Goal: Information Seeking & Learning: Learn about a topic

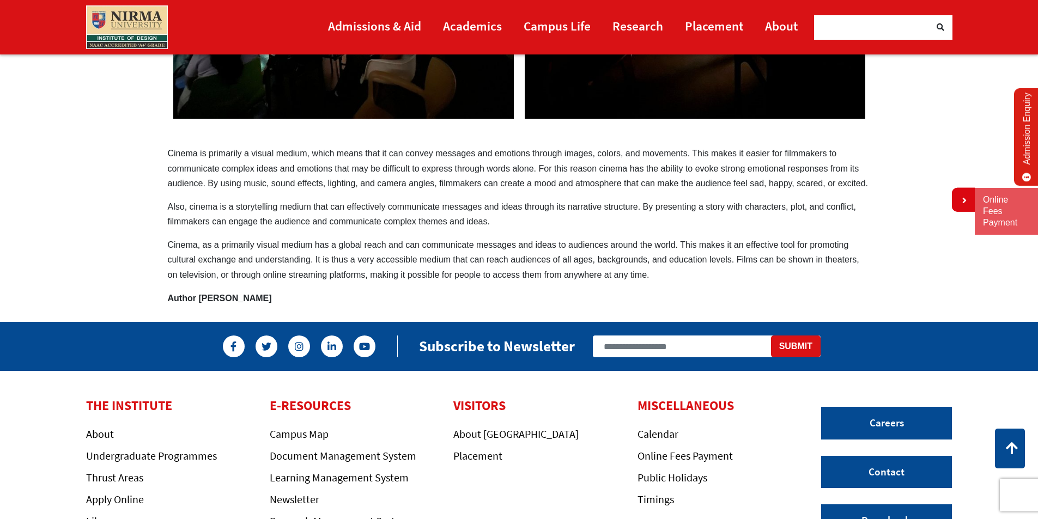
scroll to position [218, 0]
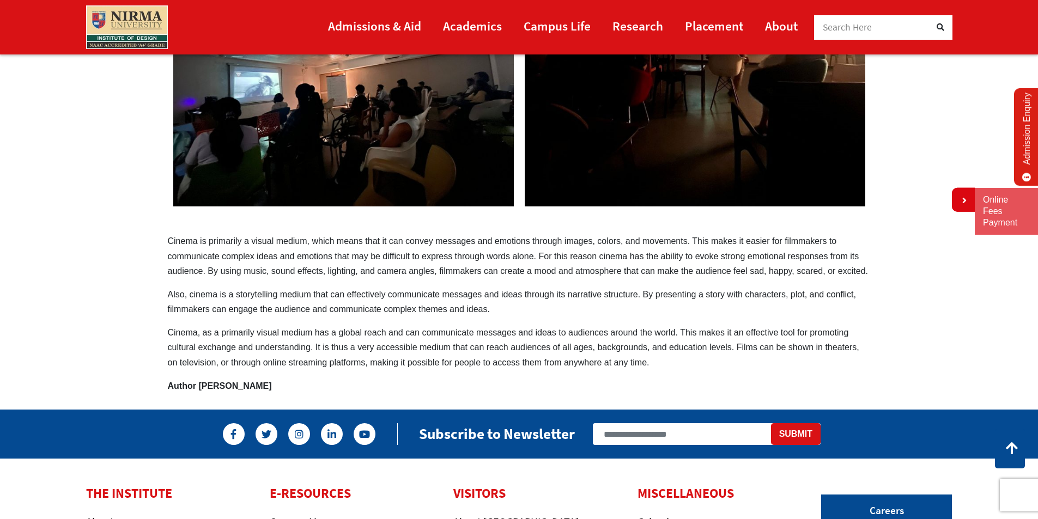
drag, startPoint x: 167, startPoint y: 240, endPoint x: 217, endPoint y: 271, distance: 58.2
click at [217, 272] on p "Cinema is primarily a visual medium, which means that it can convey messages an…" at bounding box center [519, 256] width 703 height 45
drag, startPoint x: 167, startPoint y: 238, endPoint x: 190, endPoint y: 243, distance: 23.5
click at [182, 242] on p "Cinema is primarily a visual medium, which means that it can convey messages an…" at bounding box center [519, 256] width 703 height 45
drag, startPoint x: 169, startPoint y: 241, endPoint x: 398, endPoint y: 330, distance: 245.4
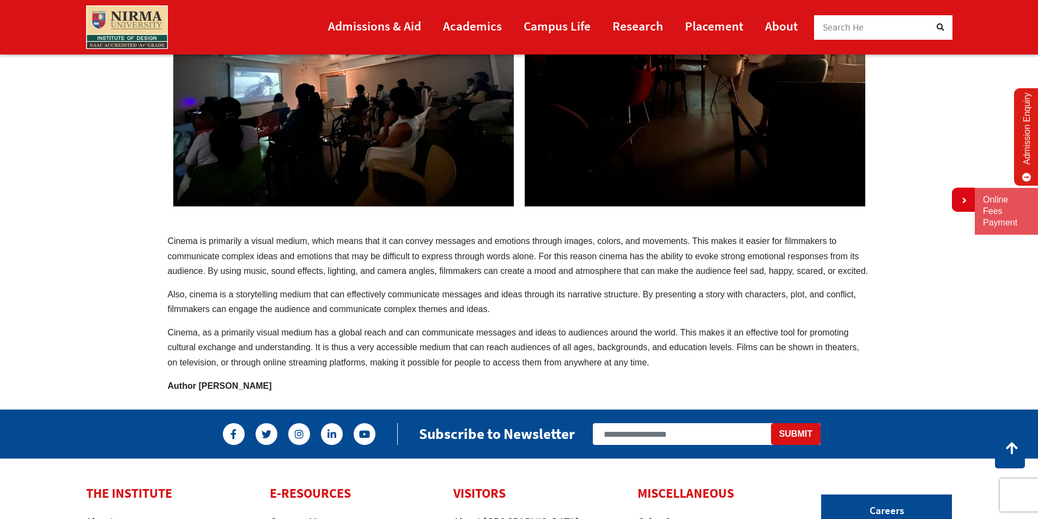
click at [397, 330] on div "Cinema – a powerful tool of communication Cinema is primarily a visual medium, …" at bounding box center [519, 139] width 719 height 508
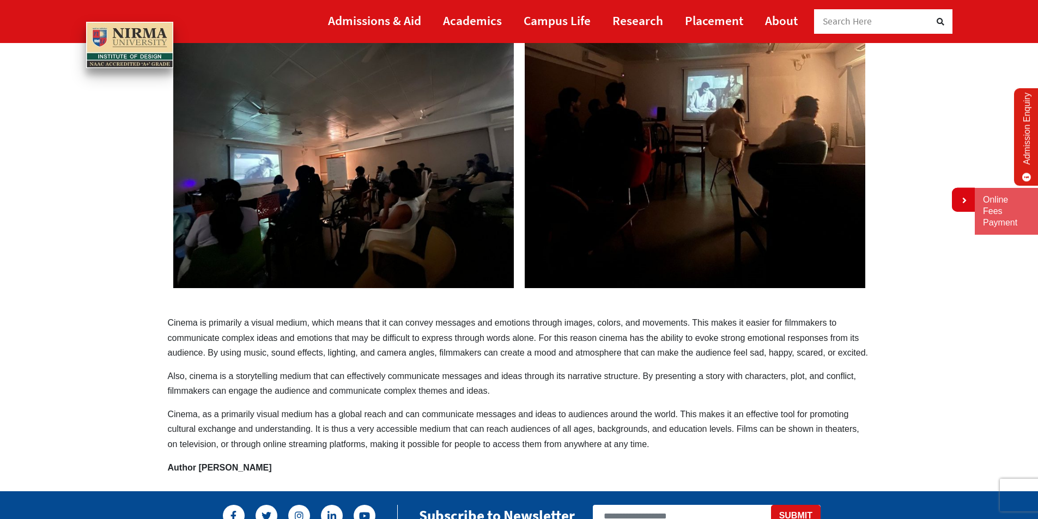
scroll to position [272, 0]
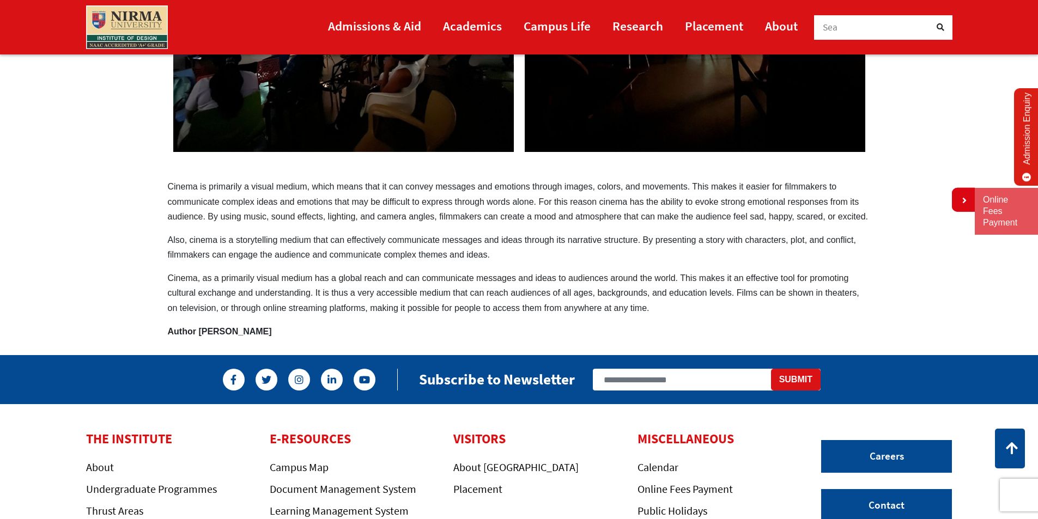
click at [289, 215] on p "Cinema is primarily a visual medium, which means that it can convey messages an…" at bounding box center [519, 201] width 703 height 45
click at [405, 337] on div "Cinema – a powerful tool of communication Cinema is primarily a visual medium, …" at bounding box center [519, 85] width 719 height 508
click at [313, 212] on p "Cinema is primarily a visual medium, which means that it can convey messages an…" at bounding box center [519, 201] width 703 height 45
drag, startPoint x: 324, startPoint y: 226, endPoint x: 332, endPoint y: 239, distance: 15.9
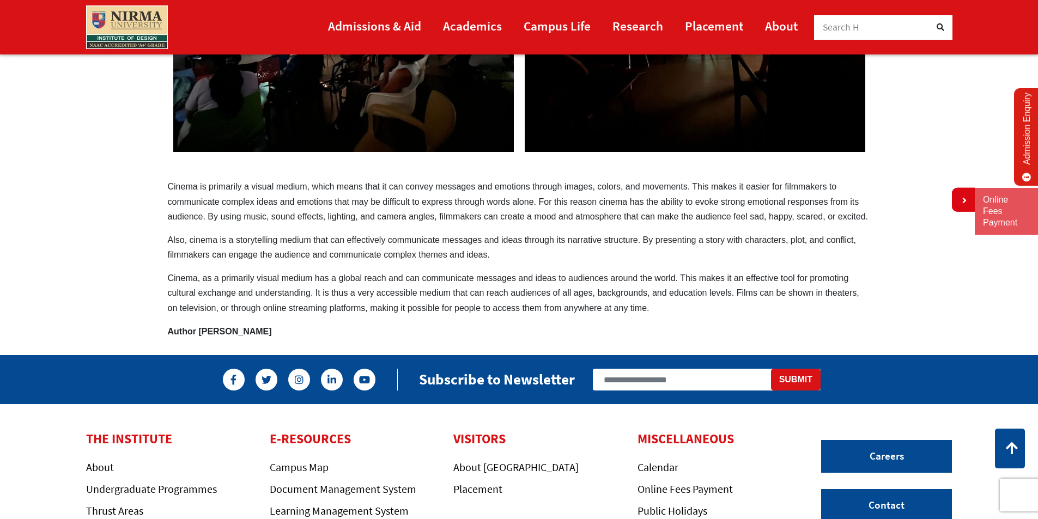
click at [332, 239] on div "Cinema – a powerful tool of communication Cinema is primarily a visual medium, …" at bounding box center [519, 85] width 719 height 508
drag, startPoint x: 332, startPoint y: 239, endPoint x: 331, endPoint y: 250, distance: 10.9
click at [374, 328] on div "Cinema – a powerful tool of communication Cinema is primarily a visual medium, …" at bounding box center [519, 85] width 719 height 508
click at [286, 186] on p "Cinema is primarily a visual medium, which means that it can convey messages an…" at bounding box center [519, 201] width 703 height 45
click at [282, 166] on div at bounding box center [519, 29] width 703 height 275
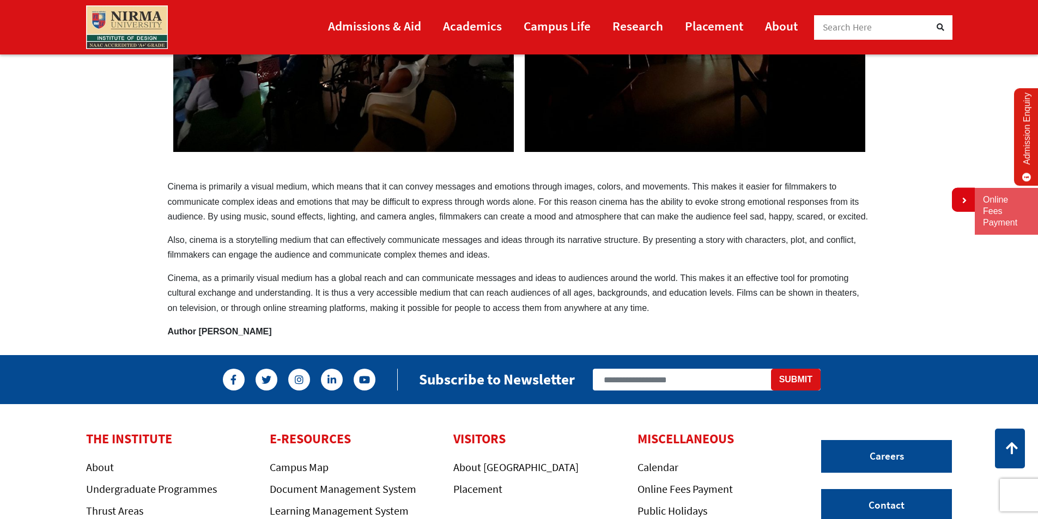
click at [281, 180] on p "Cinema is primarily a visual medium, which means that it can convey messages an…" at bounding box center [519, 201] width 703 height 45
